Goal: Task Accomplishment & Management: Manage account settings

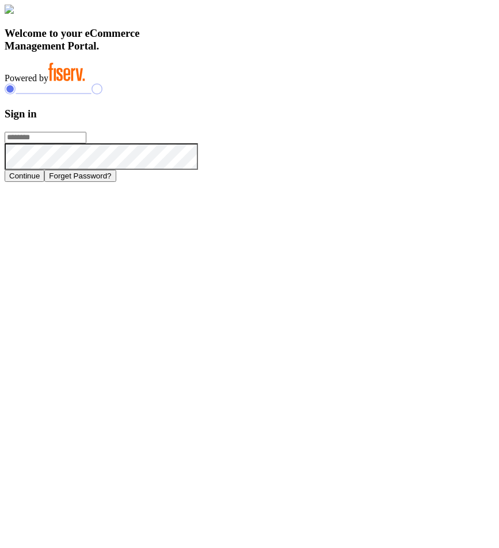
type input "**********"
click at [44, 182] on button "Continue" at bounding box center [25, 176] width 40 height 12
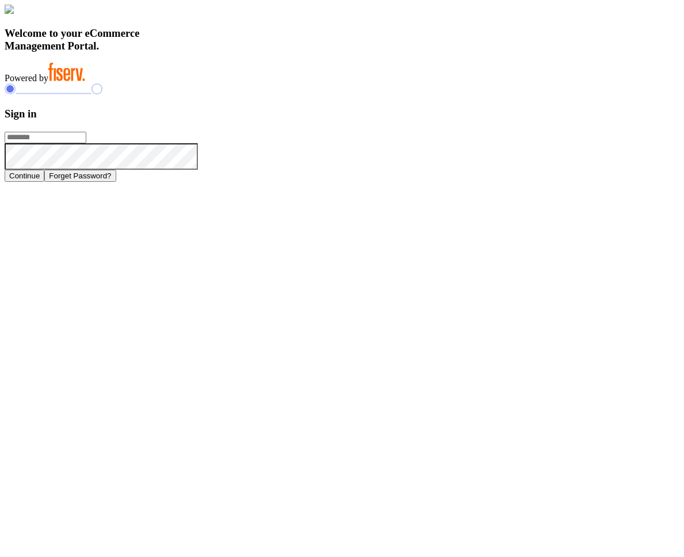
type input "**********"
click at [44, 182] on button "Continue" at bounding box center [25, 176] width 40 height 12
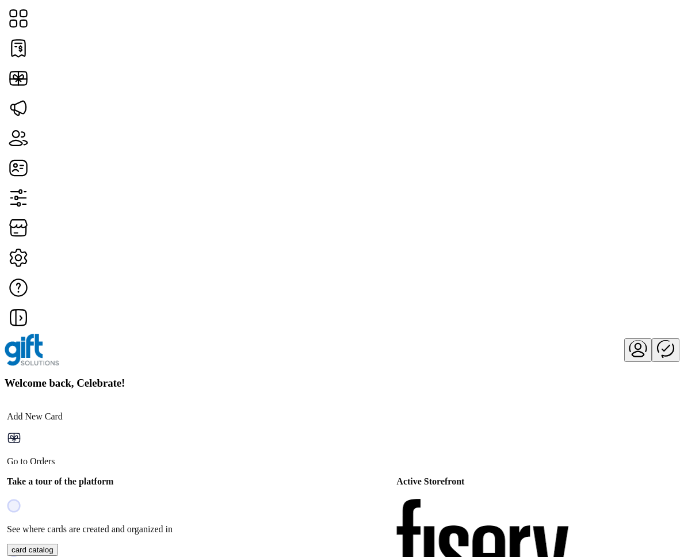
click at [264, 377] on h3 "Welcome back, Celebrate!" at bounding box center [342, 383] width 675 height 13
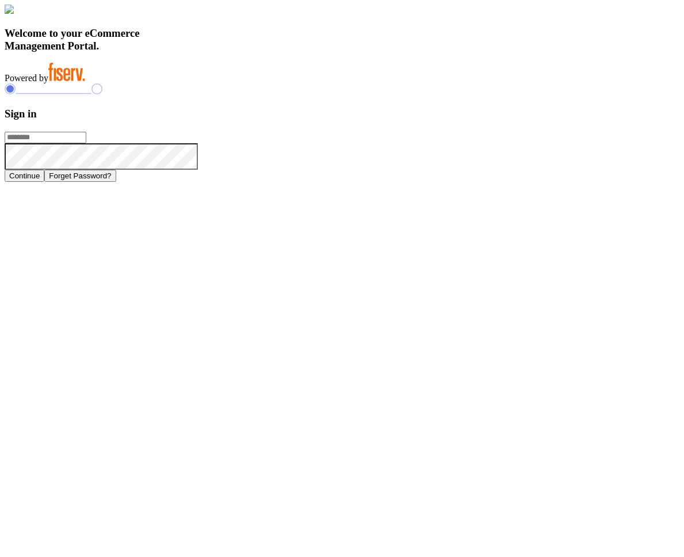
type input "**********"
click at [44, 182] on button "Continue" at bounding box center [25, 176] width 40 height 12
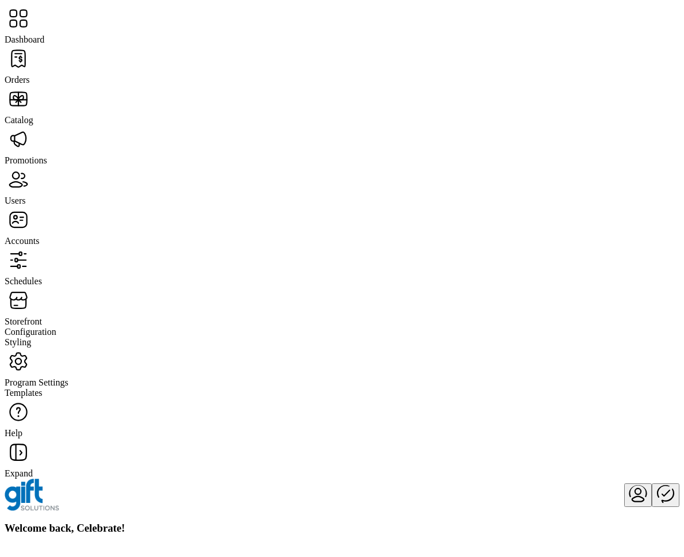
click at [30, 75] on span "Orders" at bounding box center [17, 80] width 25 height 10
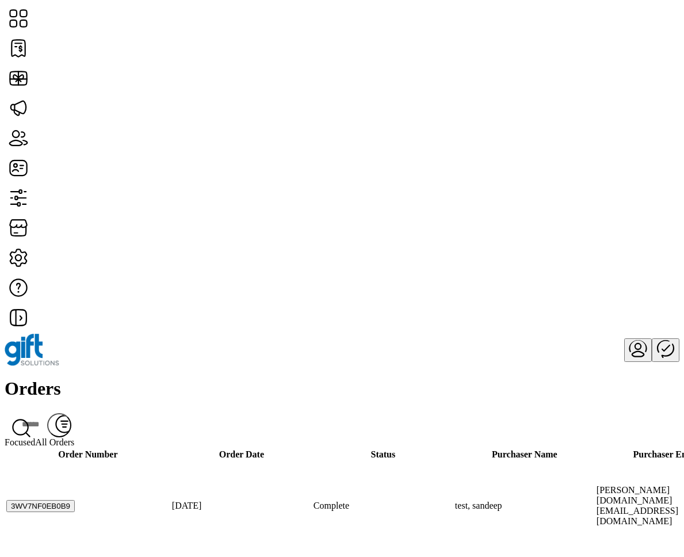
click at [401, 378] on div "Orders Filter Focused All Orders" at bounding box center [342, 412] width 675 height 69
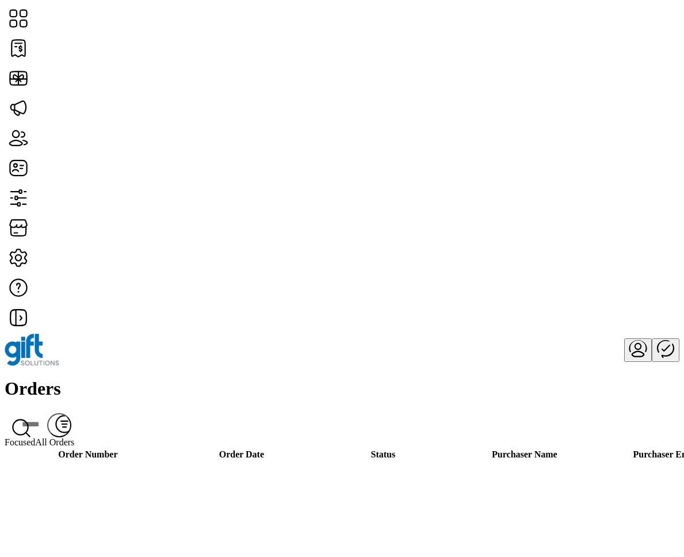
scroll to position [801, 0]
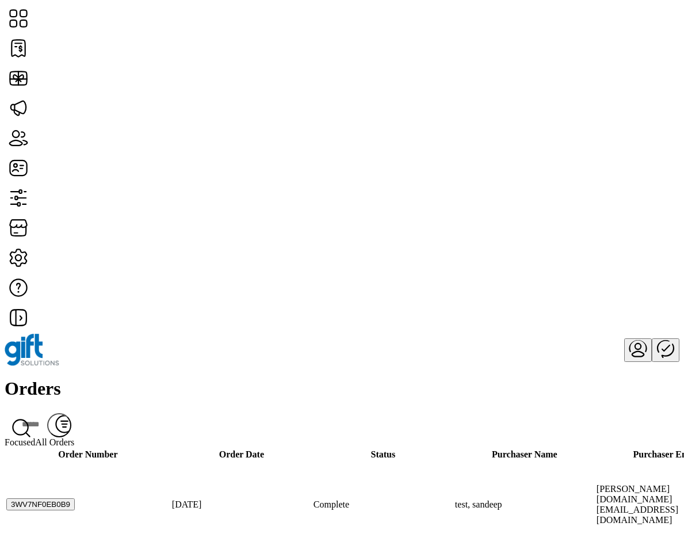
scroll to position [0, 0]
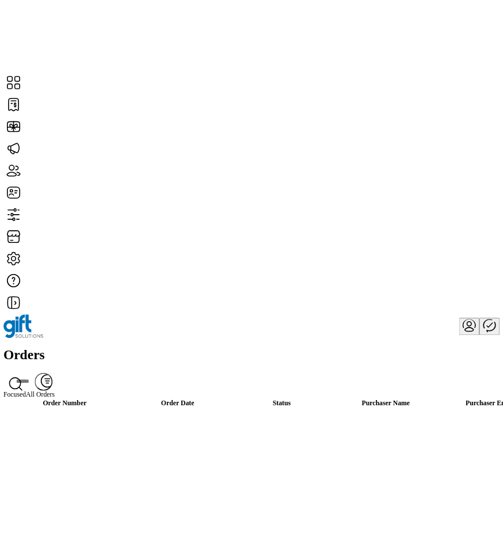
scroll to position [1626, 5]
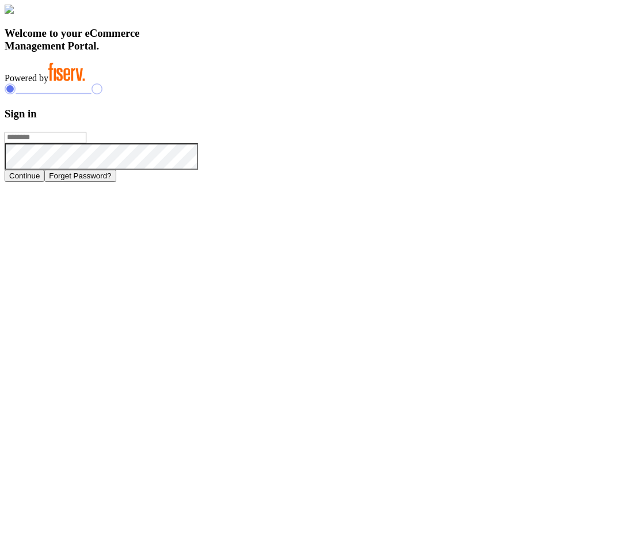
type input "**********"
click at [44, 182] on button "Continue" at bounding box center [25, 176] width 40 height 12
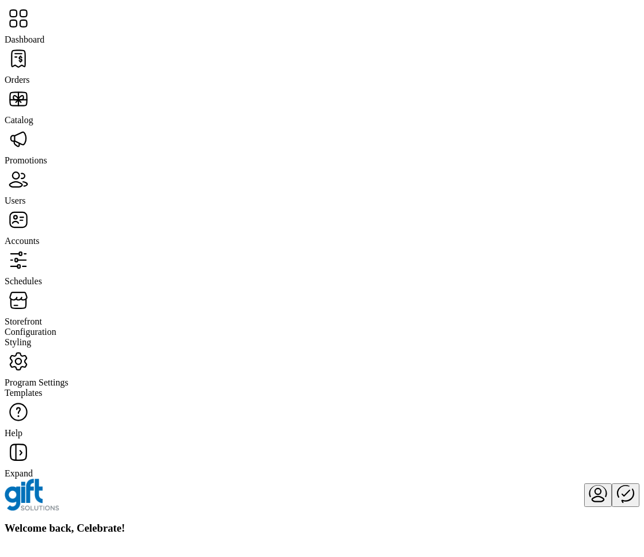
click at [33, 115] on span "Catalog" at bounding box center [19, 120] width 29 height 10
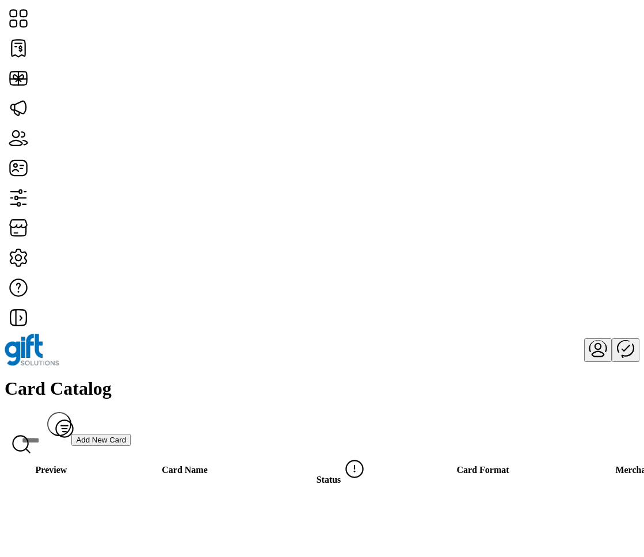
click at [554, 230] on span "View Details" at bounding box center [530, 227] width 48 height 9
click at [621, 96] on button "button" at bounding box center [629, 89] width 17 height 13
click at [379, 378] on div "Card Catalog Filter Add New Card" at bounding box center [322, 415] width 635 height 75
click at [288, 378] on div "Card Catalog Filter Add New Card" at bounding box center [322, 415] width 635 height 75
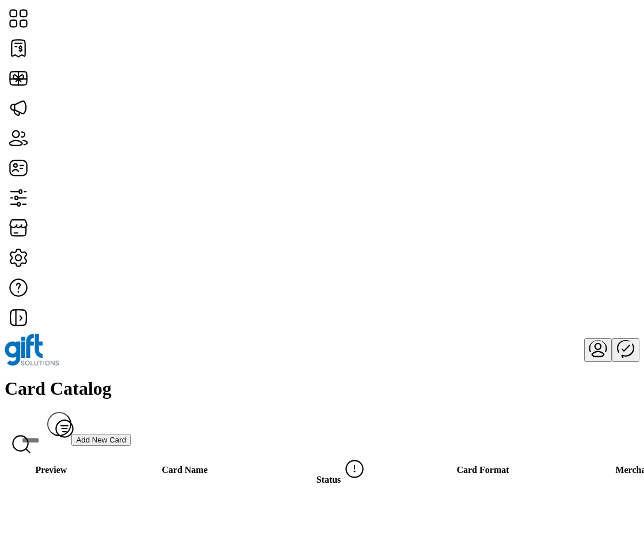
click at [310, 378] on div "Card Catalog Filter Add New Card" at bounding box center [322, 415] width 635 height 75
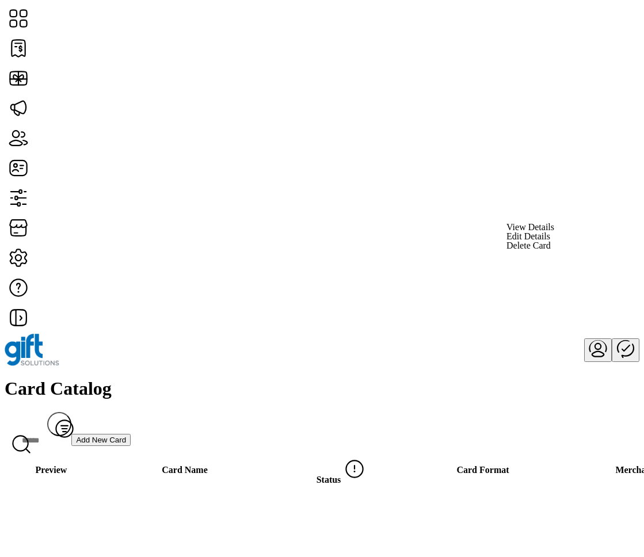
click at [306, 378] on div "Card Catalog Filter Add New Card" at bounding box center [322, 415] width 635 height 75
click at [472, 378] on div "Card Catalog Filter Add New Card" at bounding box center [322, 415] width 635 height 75
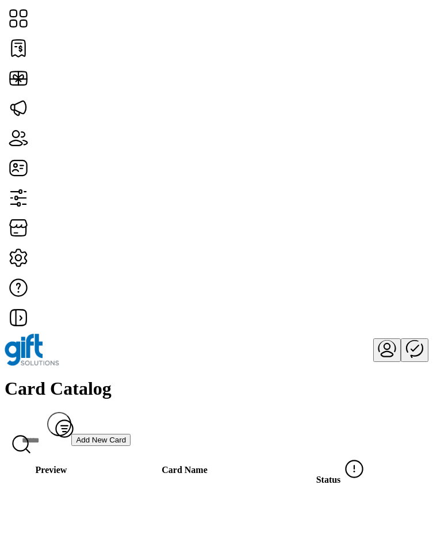
click at [226, 378] on h1 "Card Catalog" at bounding box center [217, 388] width 424 height 21
